Goal: Information Seeking & Learning: Learn about a topic

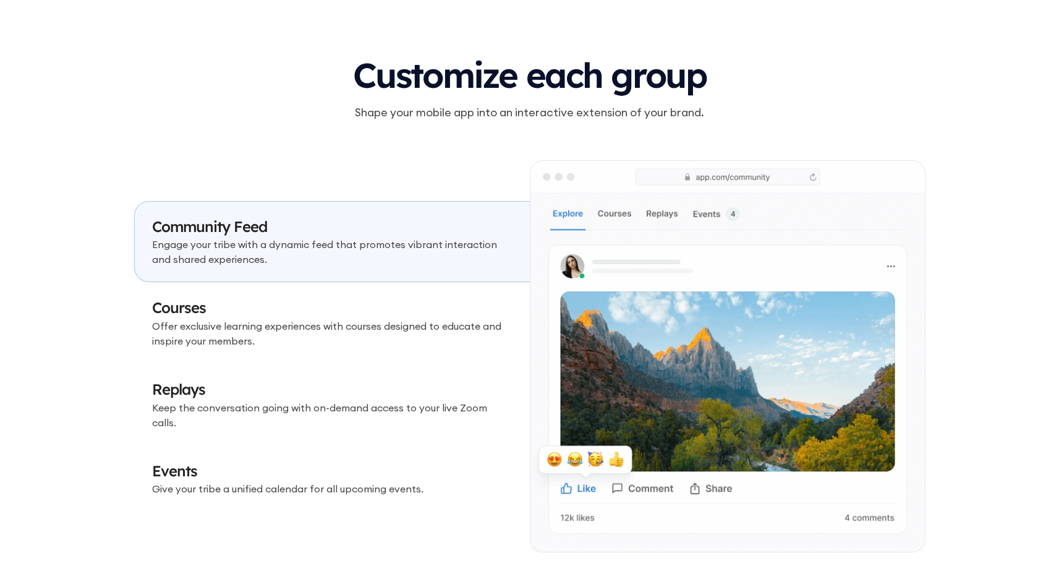
scroll to position [3546, 0]
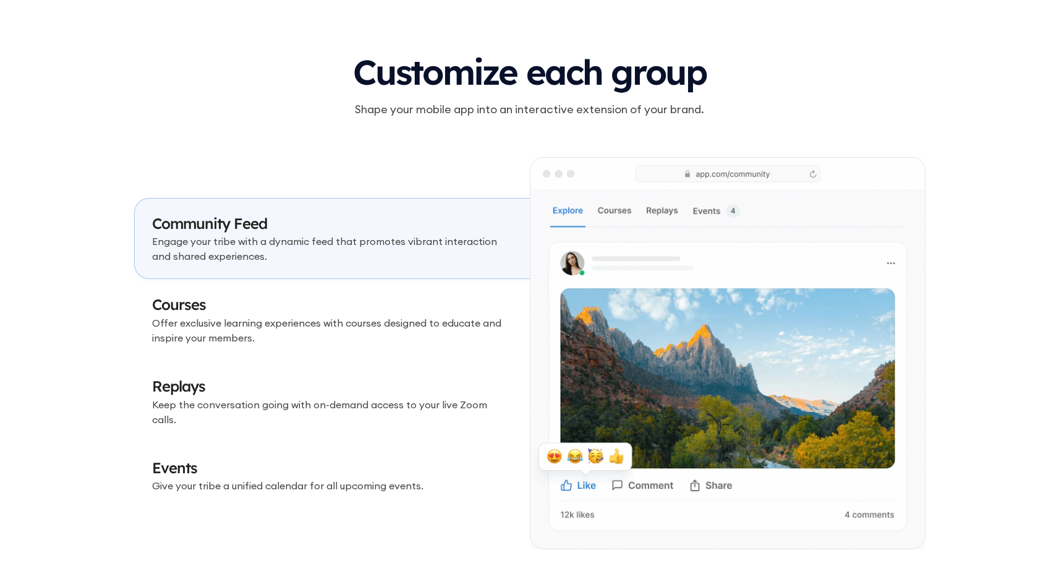
click at [428, 312] on h3 "Courses" at bounding box center [332, 304] width 361 height 21
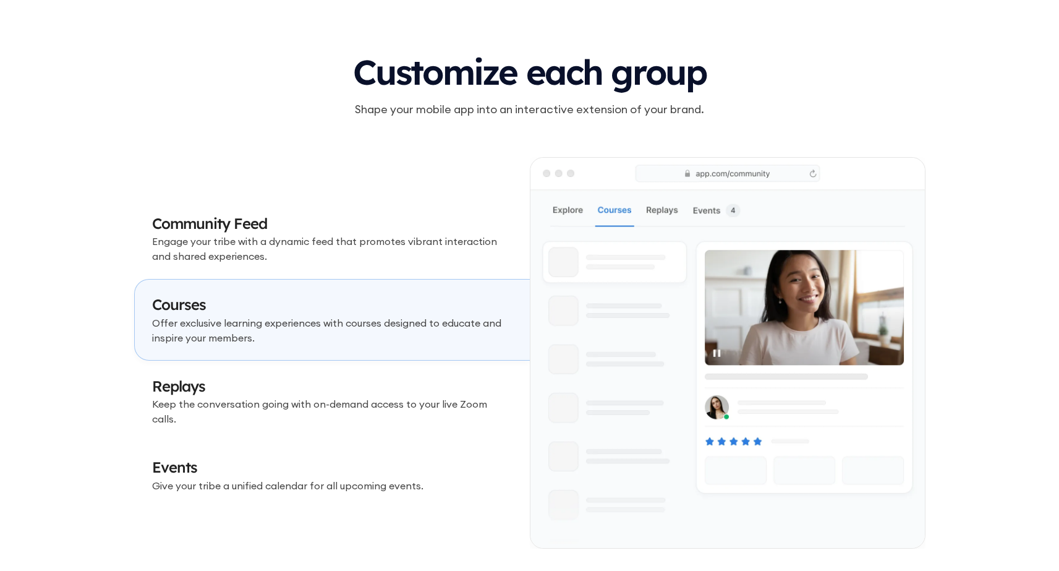
click at [429, 384] on h3 "Replays" at bounding box center [332, 386] width 361 height 21
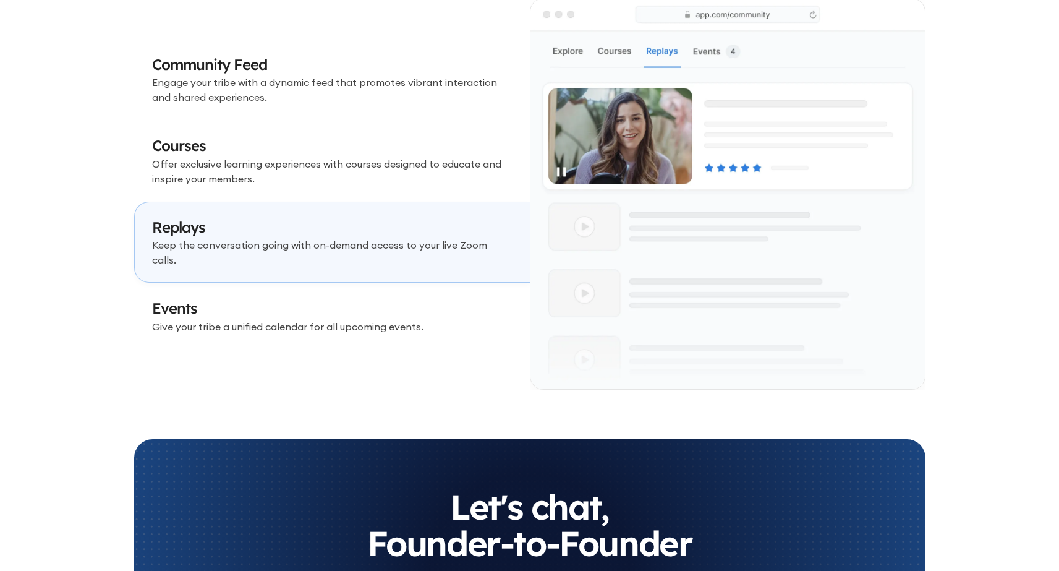
click at [399, 323] on p "Give your tribe a unified calendar for all upcoming events." at bounding box center [332, 326] width 361 height 15
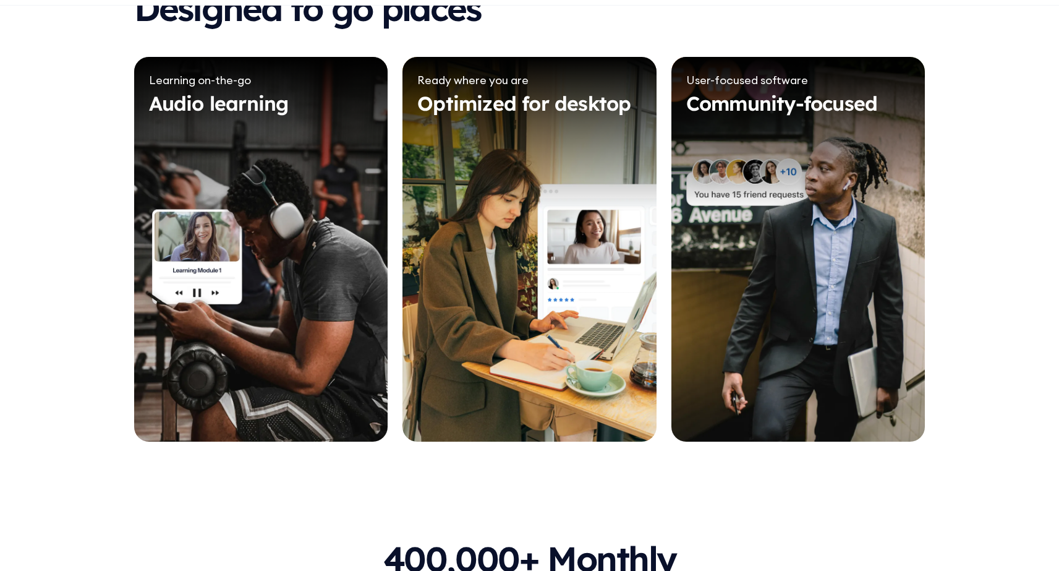
scroll to position [5630, 0]
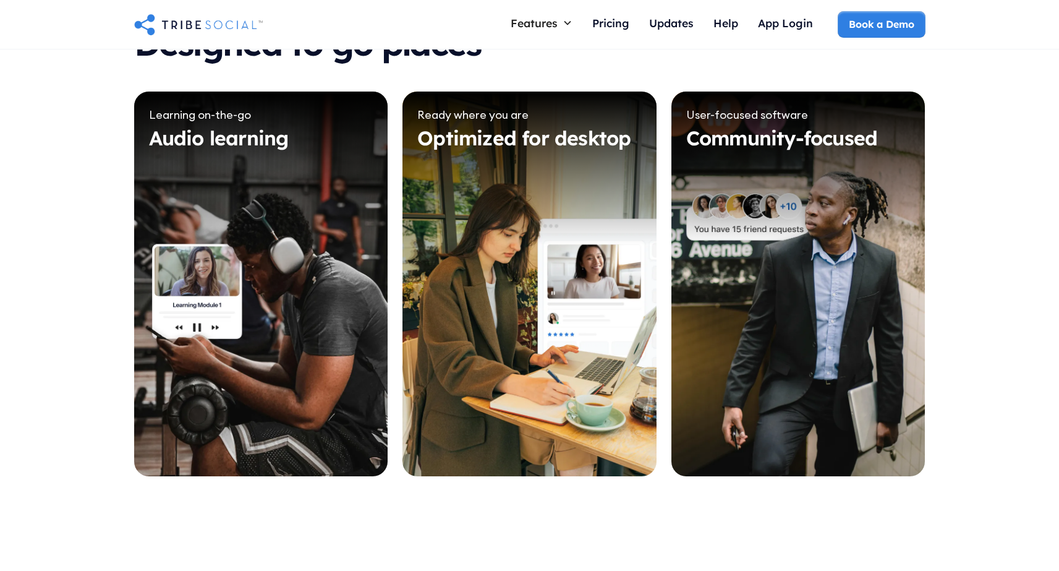
click at [296, 313] on div at bounding box center [261, 284] width 254 height 385
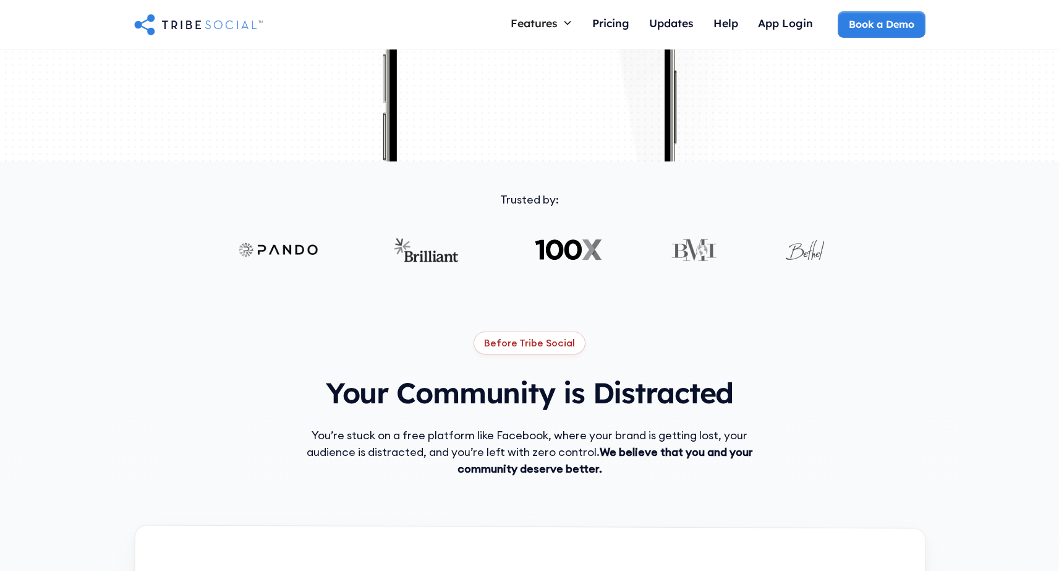
scroll to position [0, 0]
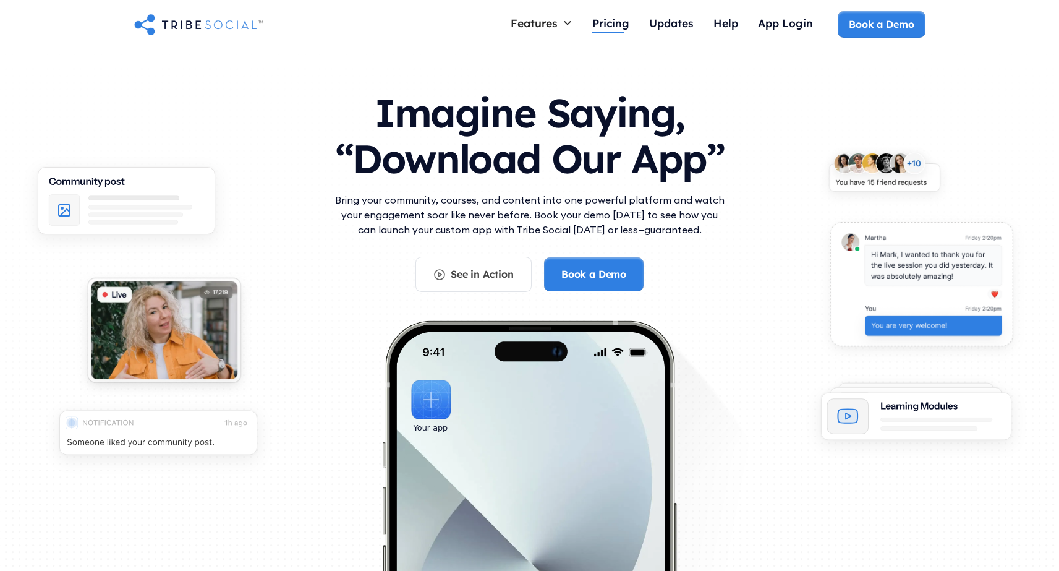
click at [602, 17] on div "Pricing" at bounding box center [610, 23] width 37 height 14
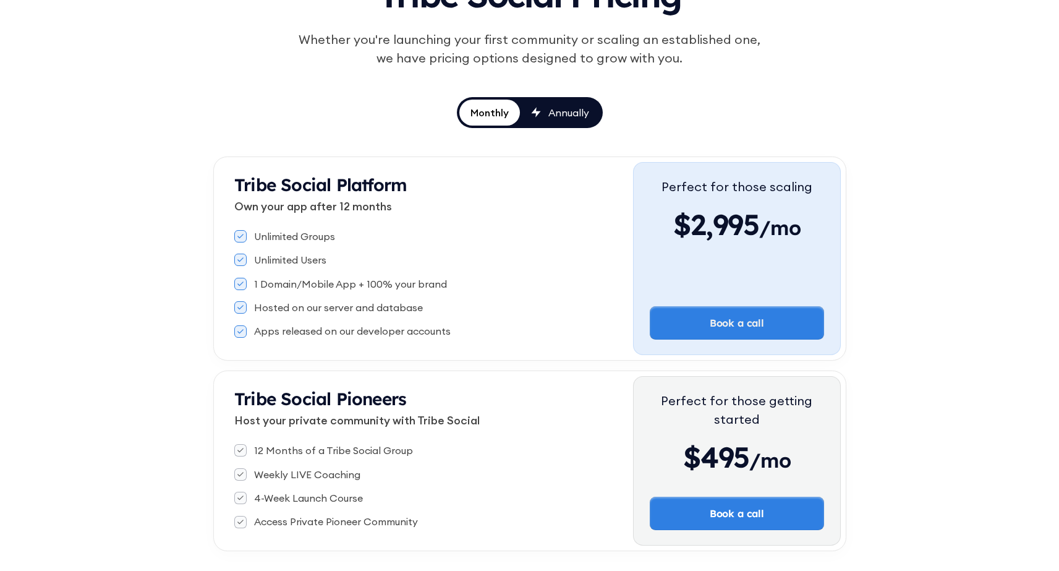
scroll to position [136, 0]
drag, startPoint x: 257, startPoint y: 205, endPoint x: 404, endPoint y: 205, distance: 147.2
click at [404, 205] on p "Own your app after 12 months" at bounding box center [433, 205] width 399 height 17
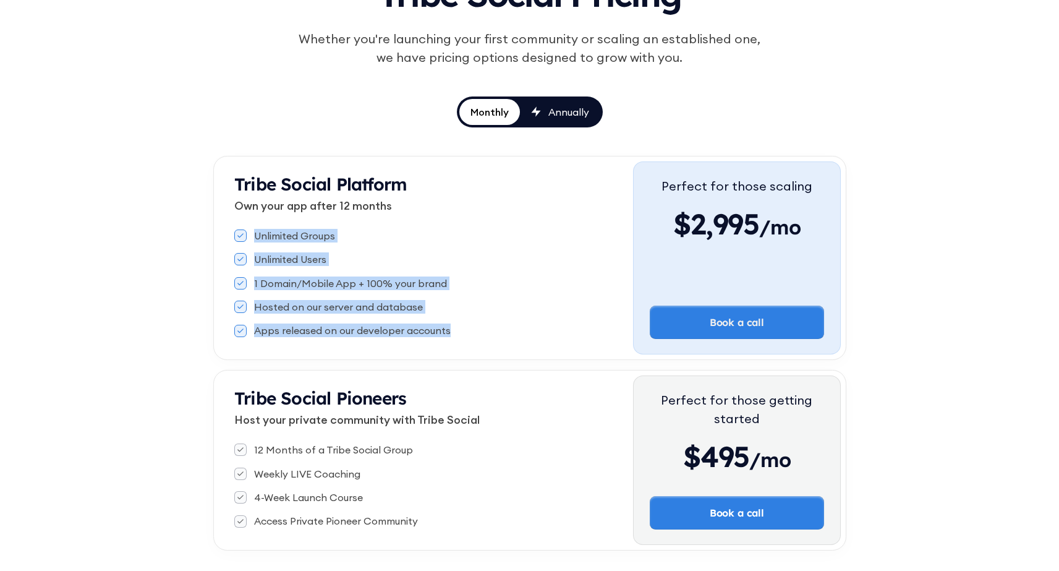
drag, startPoint x: 254, startPoint y: 233, endPoint x: 460, endPoint y: 329, distance: 226.6
click at [460, 329] on div "Unlimited Groups Unlimited Users 1 Domain/Mobile App + 100% your brand Hosted o…" at bounding box center [433, 283] width 399 height 119
click at [460, 329] on div "Apps released on our developer accounts" at bounding box center [433, 330] width 399 height 14
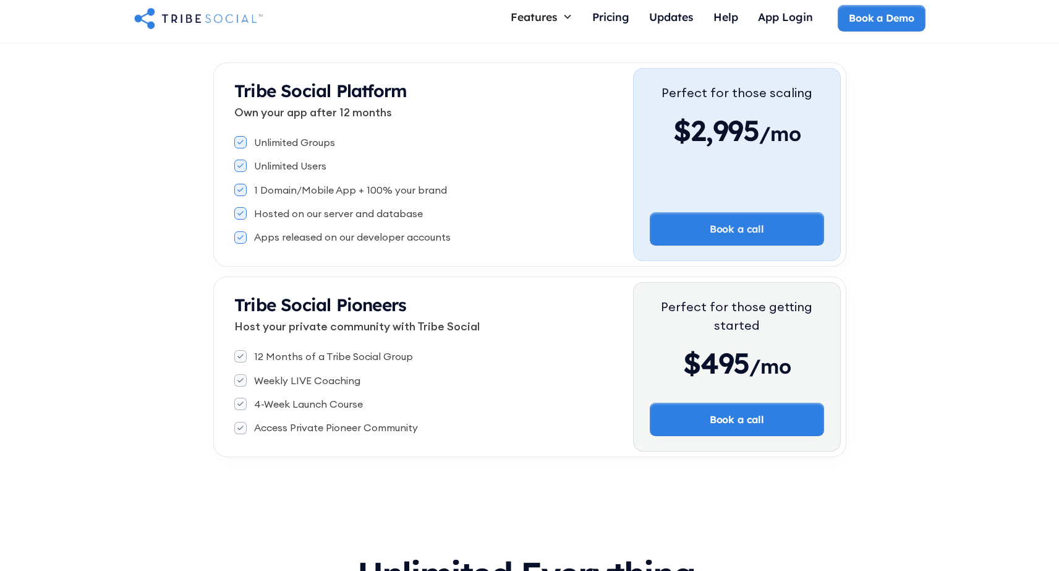
scroll to position [215, 0]
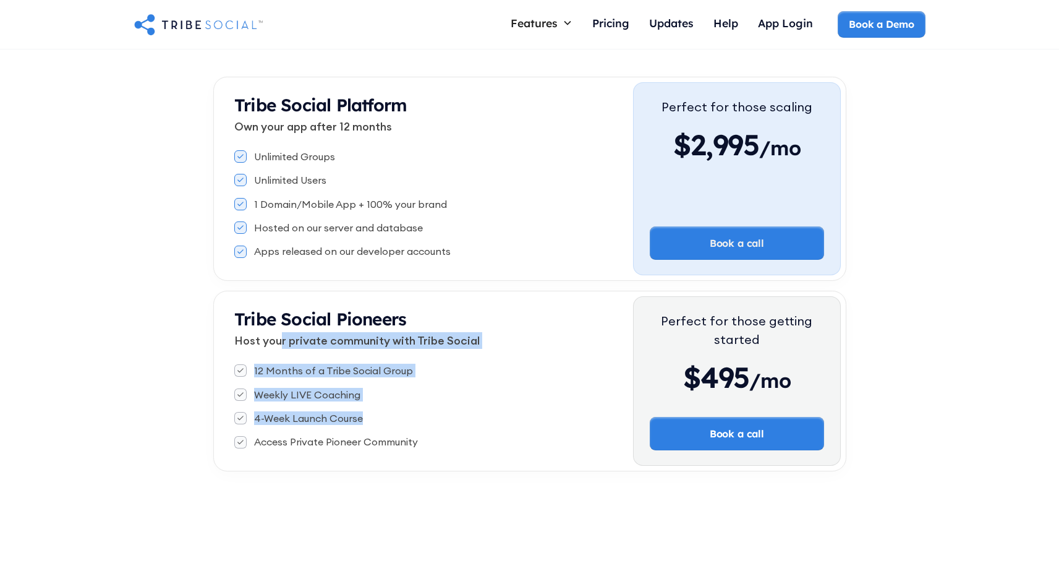
drag, startPoint x: 282, startPoint y: 343, endPoint x: 578, endPoint y: 425, distance: 306.9
click at [578, 425] on div "Tribe Social Pioneers Host your private community with Tribe Social 12 Months o…" at bounding box center [426, 380] width 415 height 169
click at [578, 425] on div "12 Months of a Tribe Social Group Weekly LIVE Coaching 4-Week Launch Course Acc…" at bounding box center [433, 406] width 399 height 95
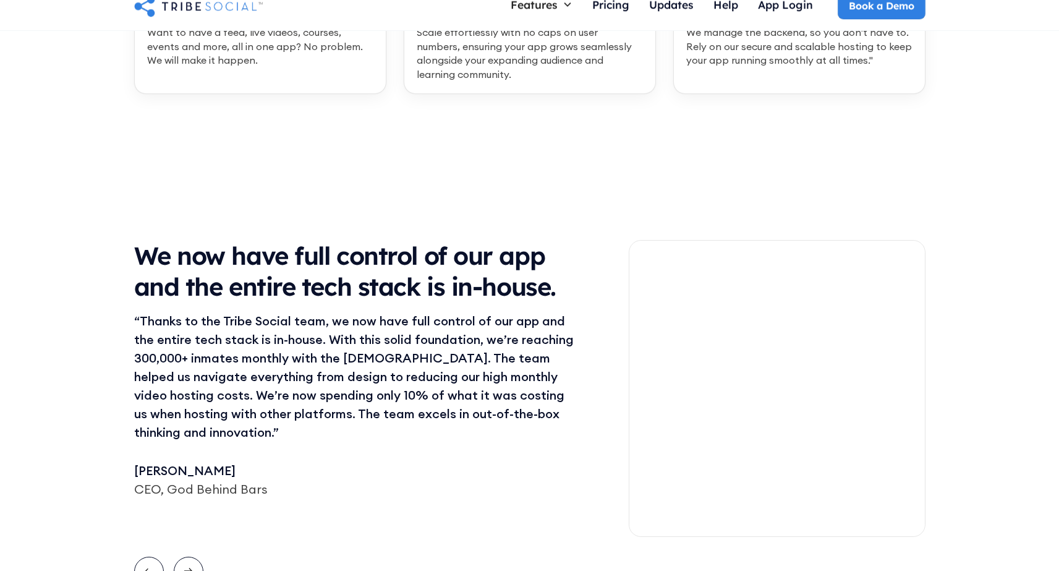
scroll to position [0, 0]
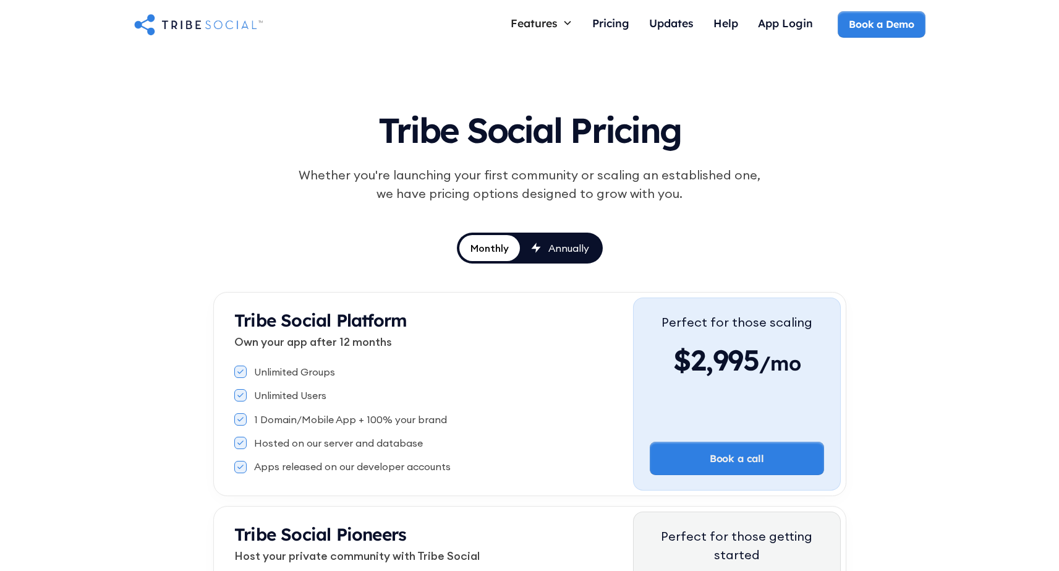
click at [560, 235] on link "Annually" at bounding box center [560, 248] width 80 height 26
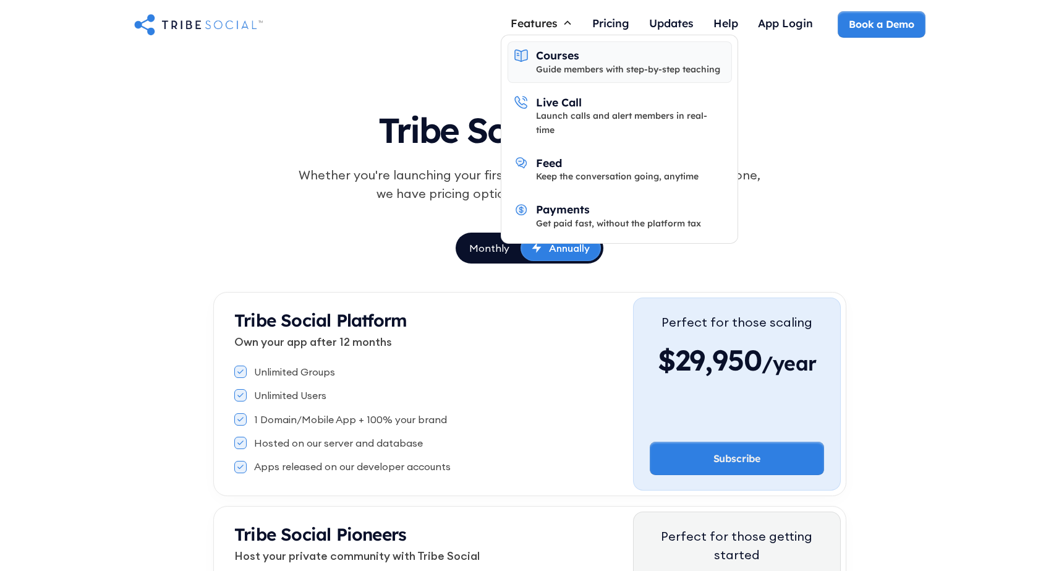
click at [570, 61] on div "Courses" at bounding box center [557, 55] width 43 height 14
